Goal: Information Seeking & Learning: Learn about a topic

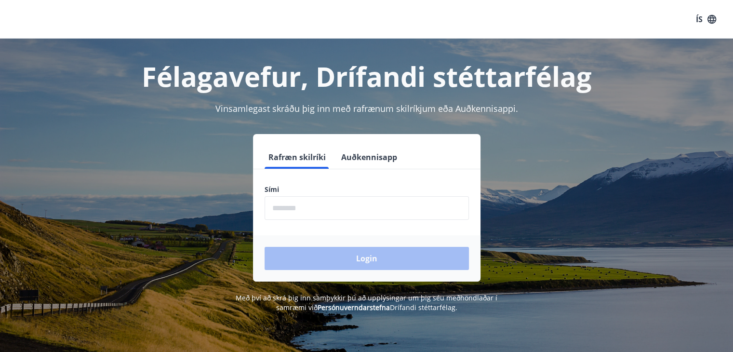
click at [312, 205] on input "phone" at bounding box center [367, 208] width 204 height 24
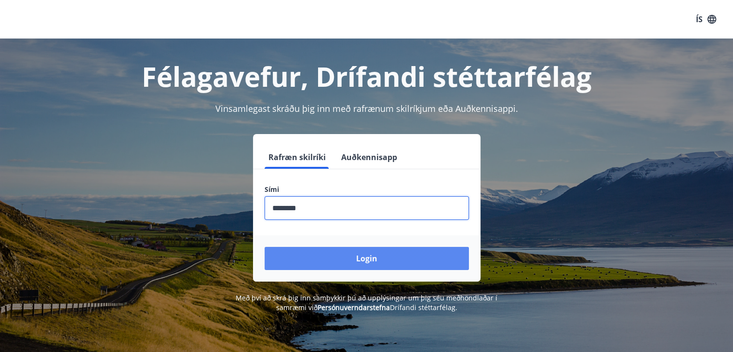
type input "********"
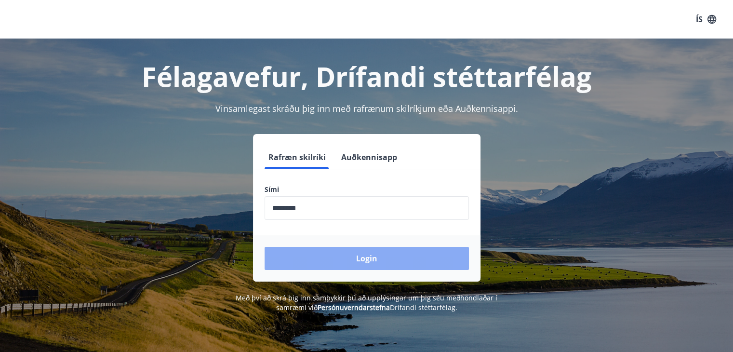
click at [373, 256] on button "Login" at bounding box center [367, 258] width 204 height 23
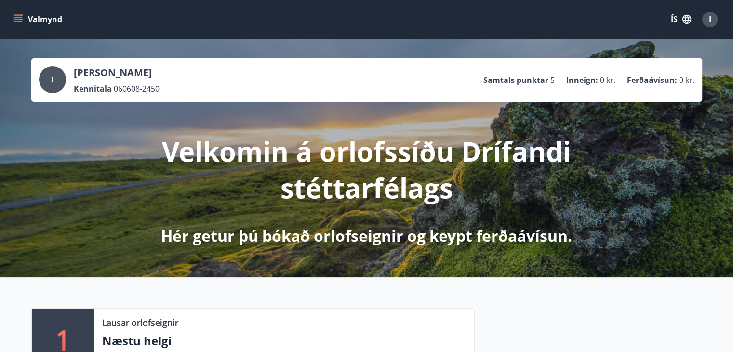
click at [551, 78] on span "5" at bounding box center [552, 80] width 4 height 11
click at [629, 175] on div "Velkomin á orlofssíðu Drífandi stéttarfélags Hér getur þú bókað orlofseignir og…" at bounding box center [367, 174] width 540 height 145
click at [19, 18] on icon "menu" at bounding box center [18, 19] width 10 height 10
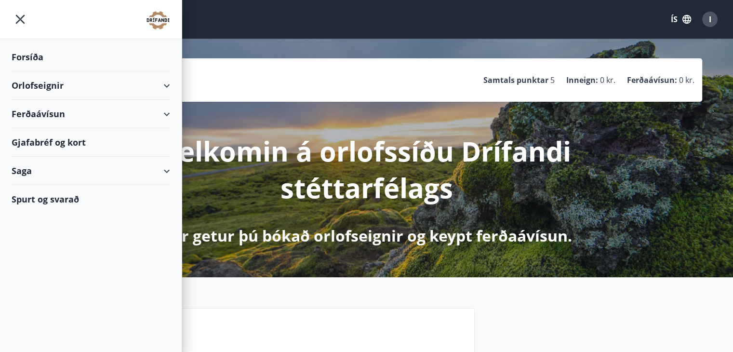
click at [166, 170] on div "Saga" at bounding box center [91, 171] width 159 height 28
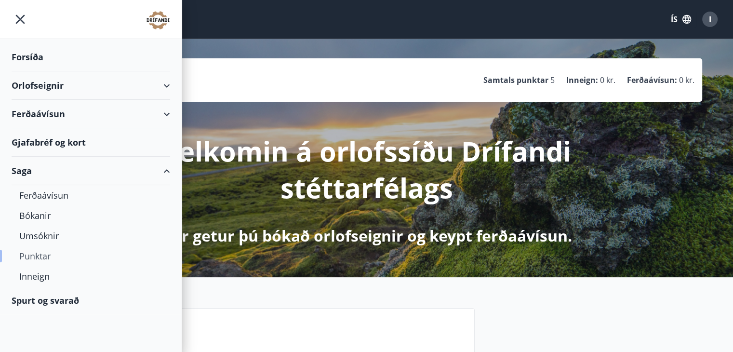
click at [47, 250] on div "Punktar" at bounding box center [90, 256] width 143 height 20
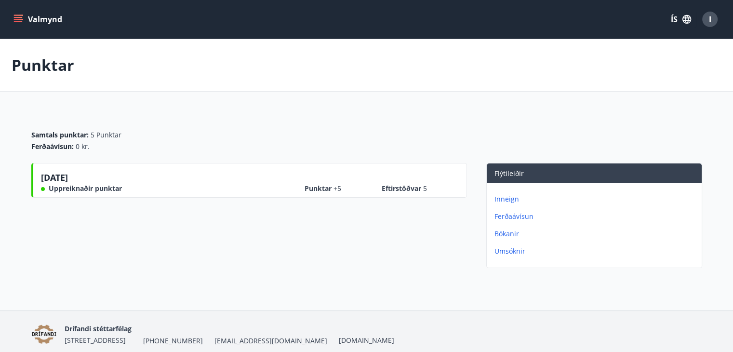
click at [337, 257] on div "[DATE] Uppreiknaðir punktar Punktar +5 Eftirstöðvar 5" at bounding box center [249, 217] width 436 height 109
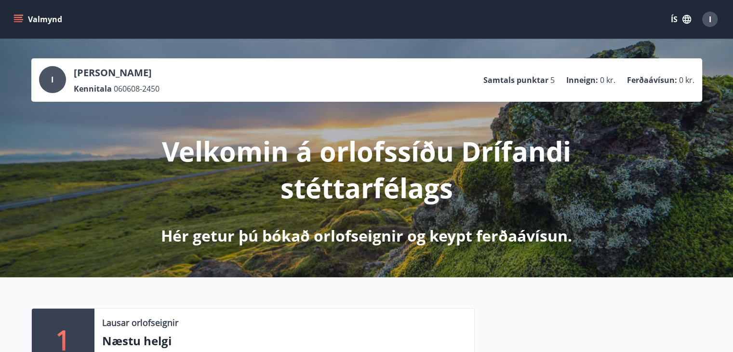
click at [21, 20] on icon "menu" at bounding box center [18, 19] width 10 height 10
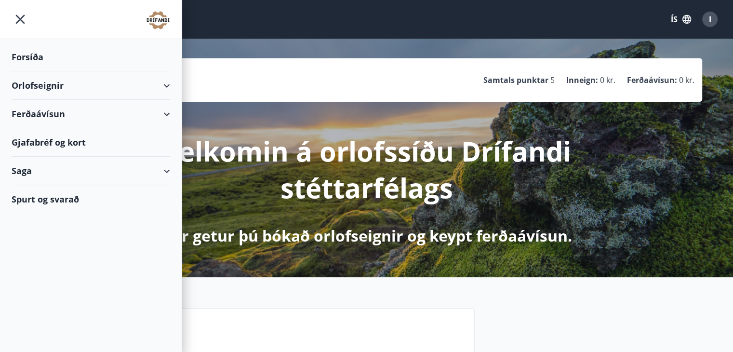
click at [35, 56] on div "Forsíða" at bounding box center [91, 57] width 159 height 28
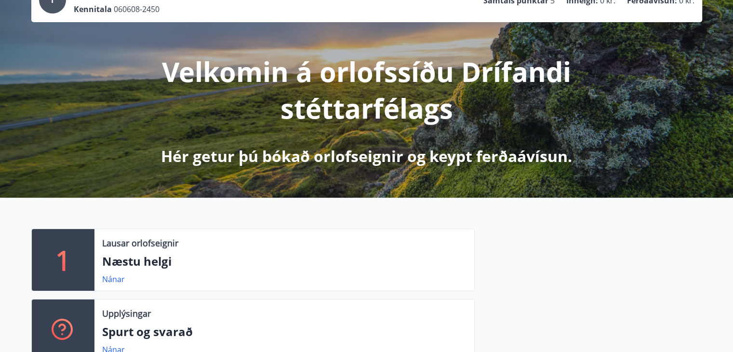
scroll to position [125, 0]
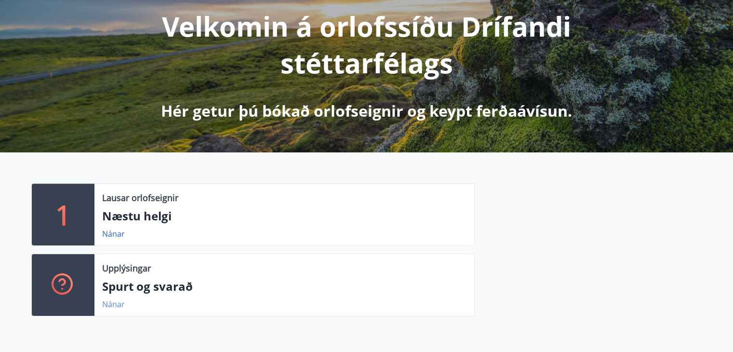
click at [113, 306] on link "Nánar" at bounding box center [113, 304] width 23 height 11
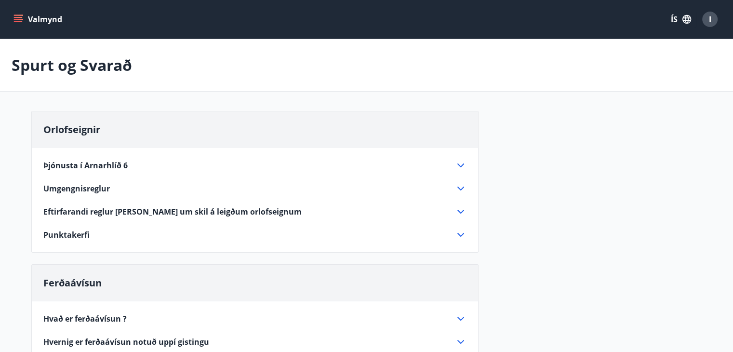
click at [681, 160] on div "Orlofseignir Þjónusta í Arnarhlíð 6 Rúmföt og handklæði Hægt er að leigja rúmfö…" at bounding box center [366, 252] width 671 height 283
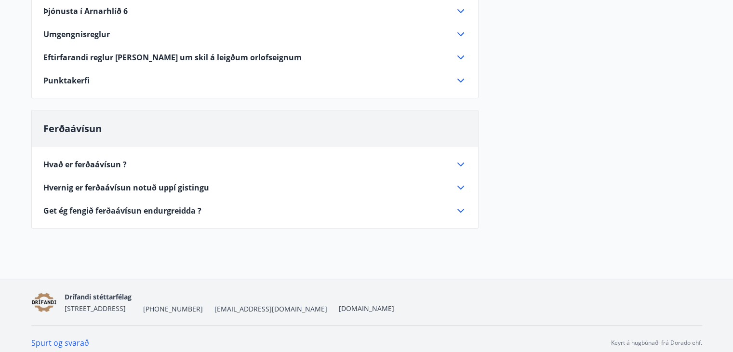
scroll to position [161, 0]
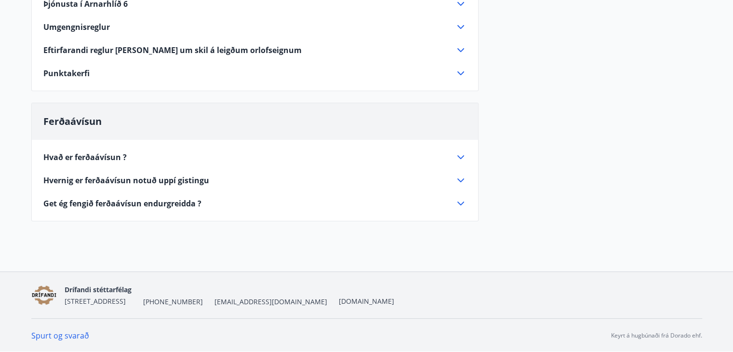
click at [459, 157] on icon at bounding box center [460, 157] width 7 height 4
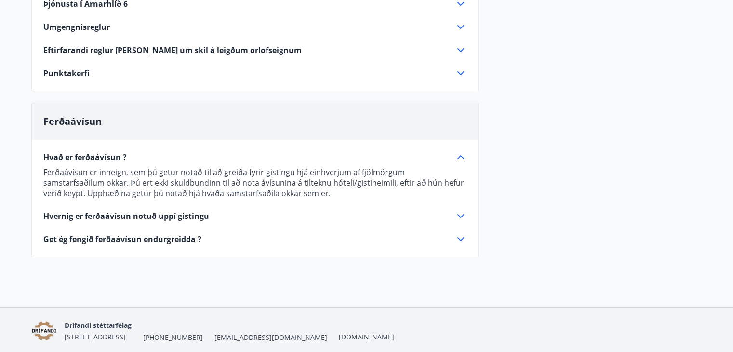
click at [650, 130] on div "Orlofseignir Þjónusta í Arnarhlíð 6 Rúmföt og handklæði Hægt er að leigja rúmfö…" at bounding box center [366, 108] width 671 height 319
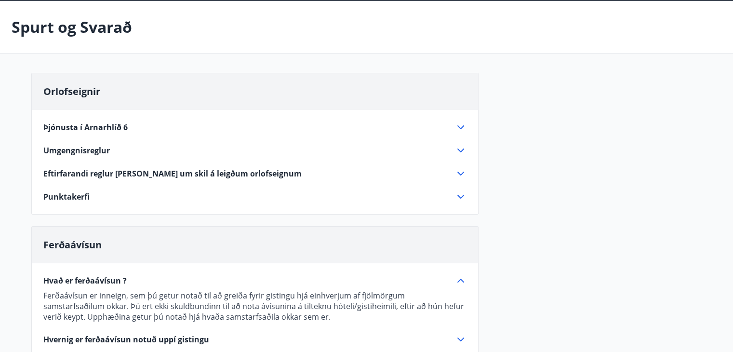
scroll to position [0, 0]
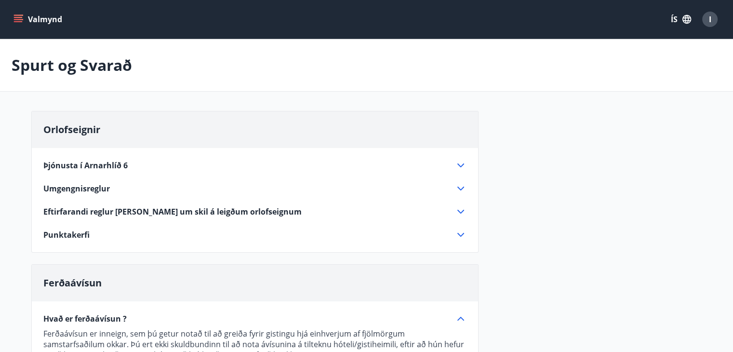
scroll to position [125, 0]
